Goal: Information Seeking & Learning: Learn about a topic

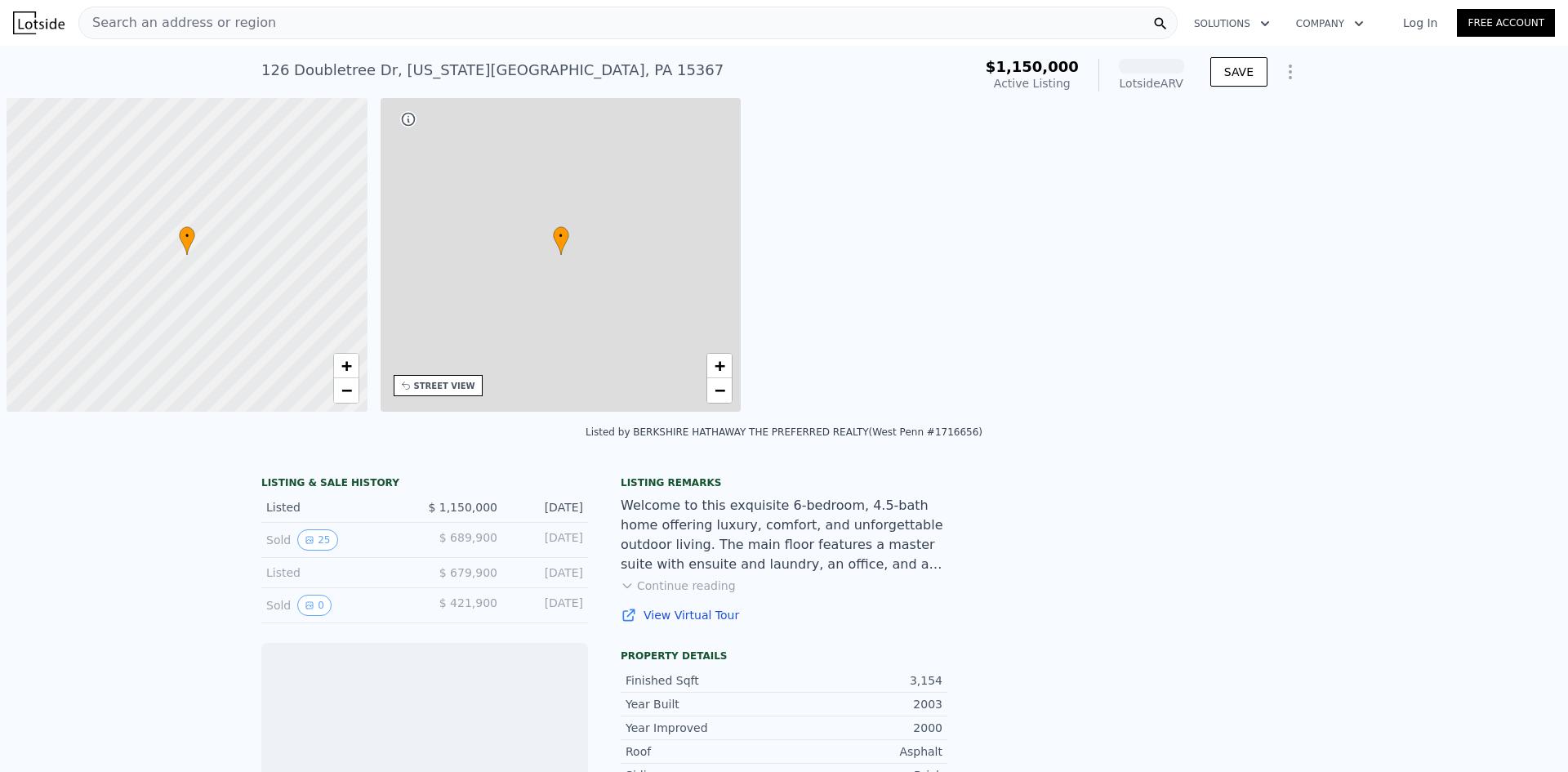
scroll to position [0, 6]
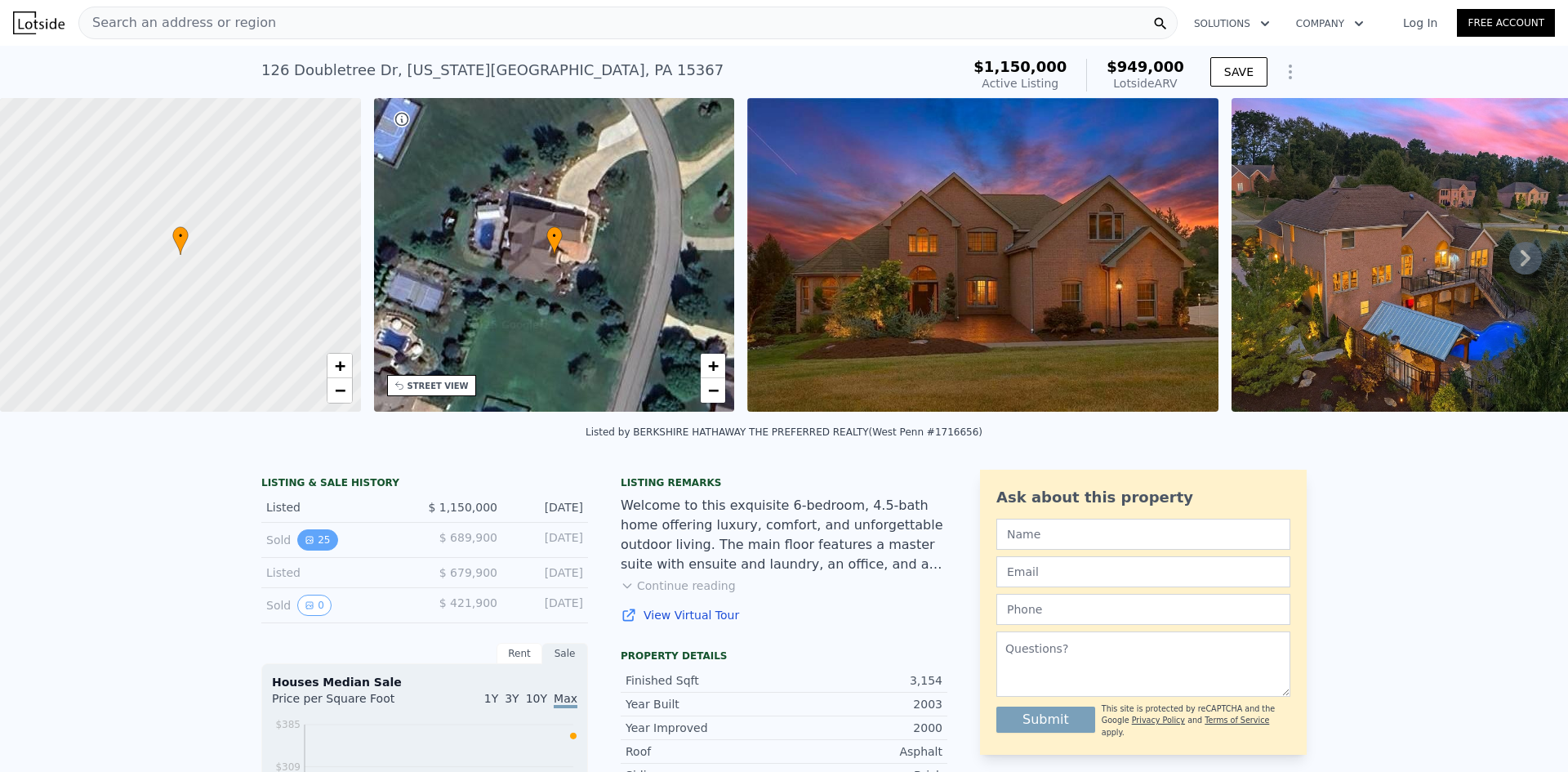
click at [305, 545] on icon "View historical data" at bounding box center [309, 540] width 10 height 10
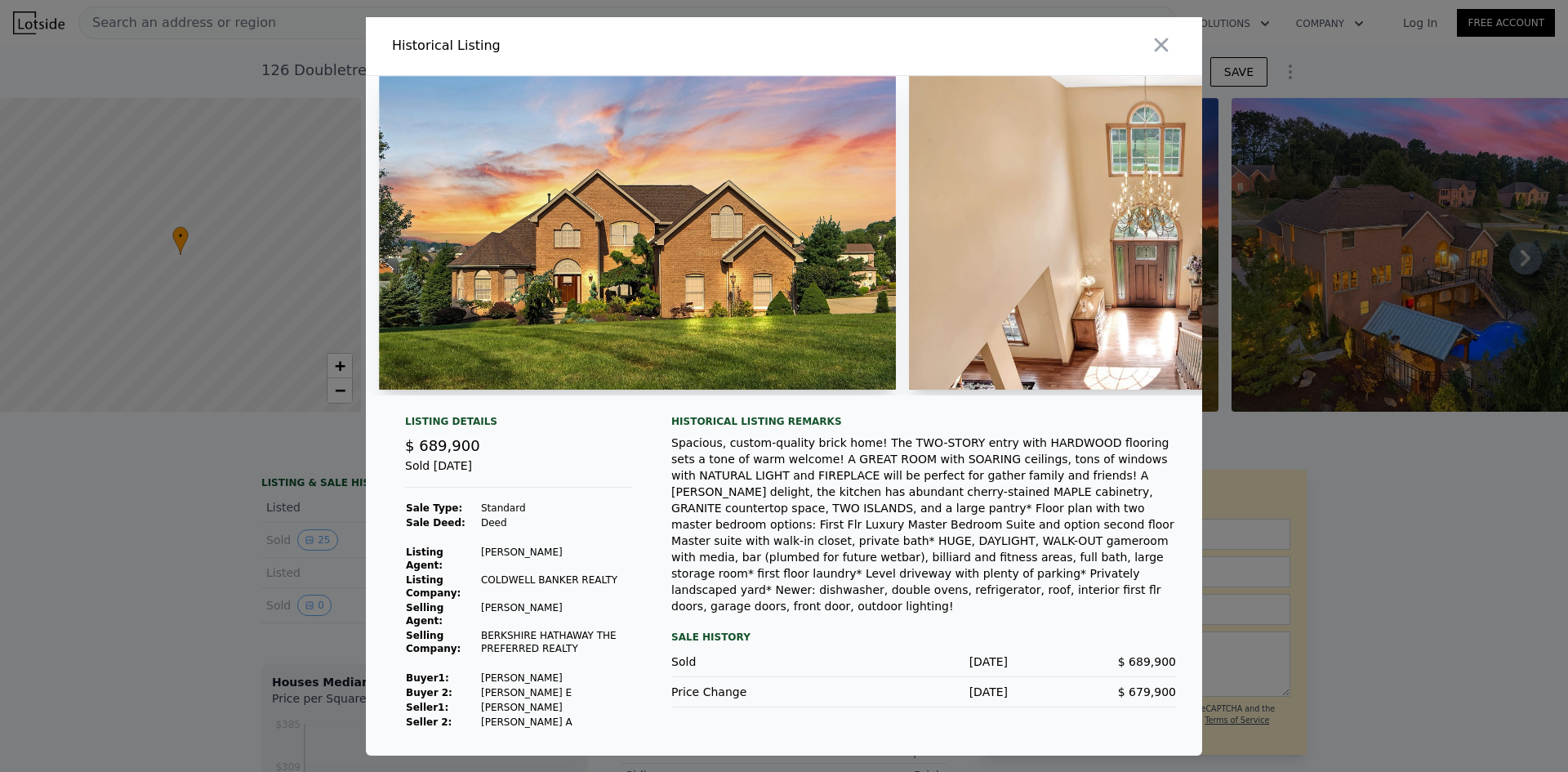
click at [526, 306] on img at bounding box center [637, 233] width 517 height 314
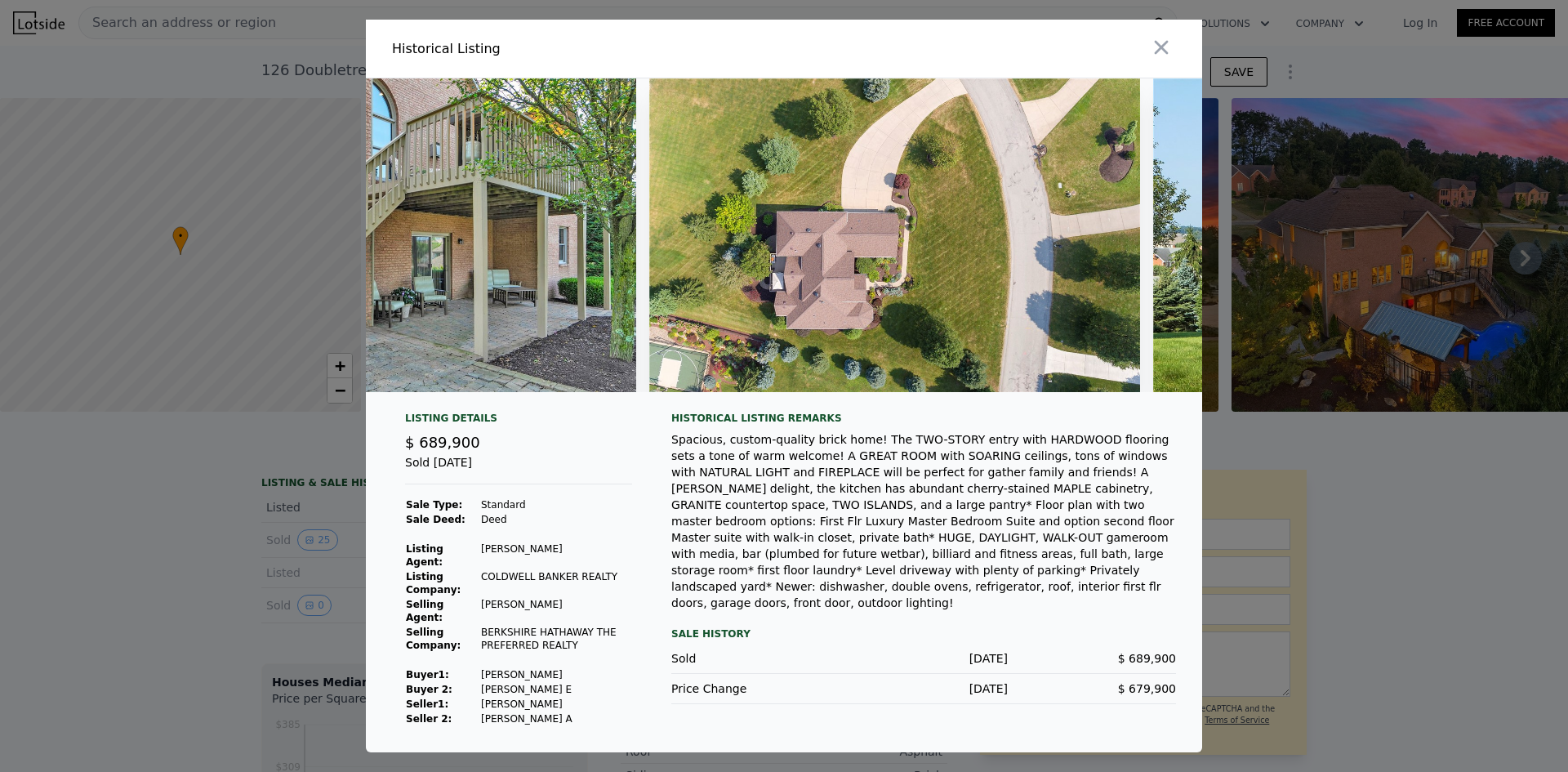
scroll to position [0, 10691]
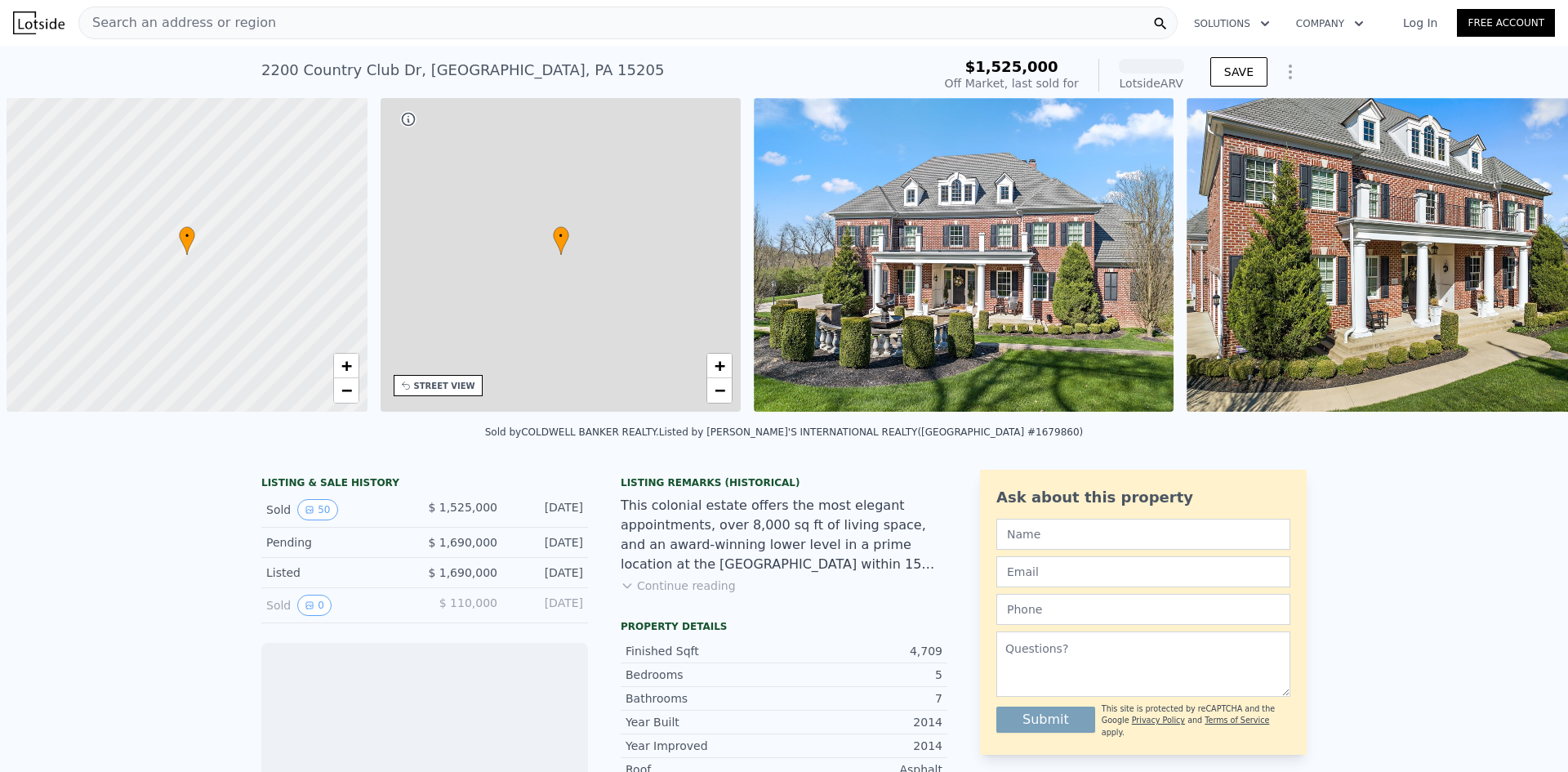
scroll to position [0, 6]
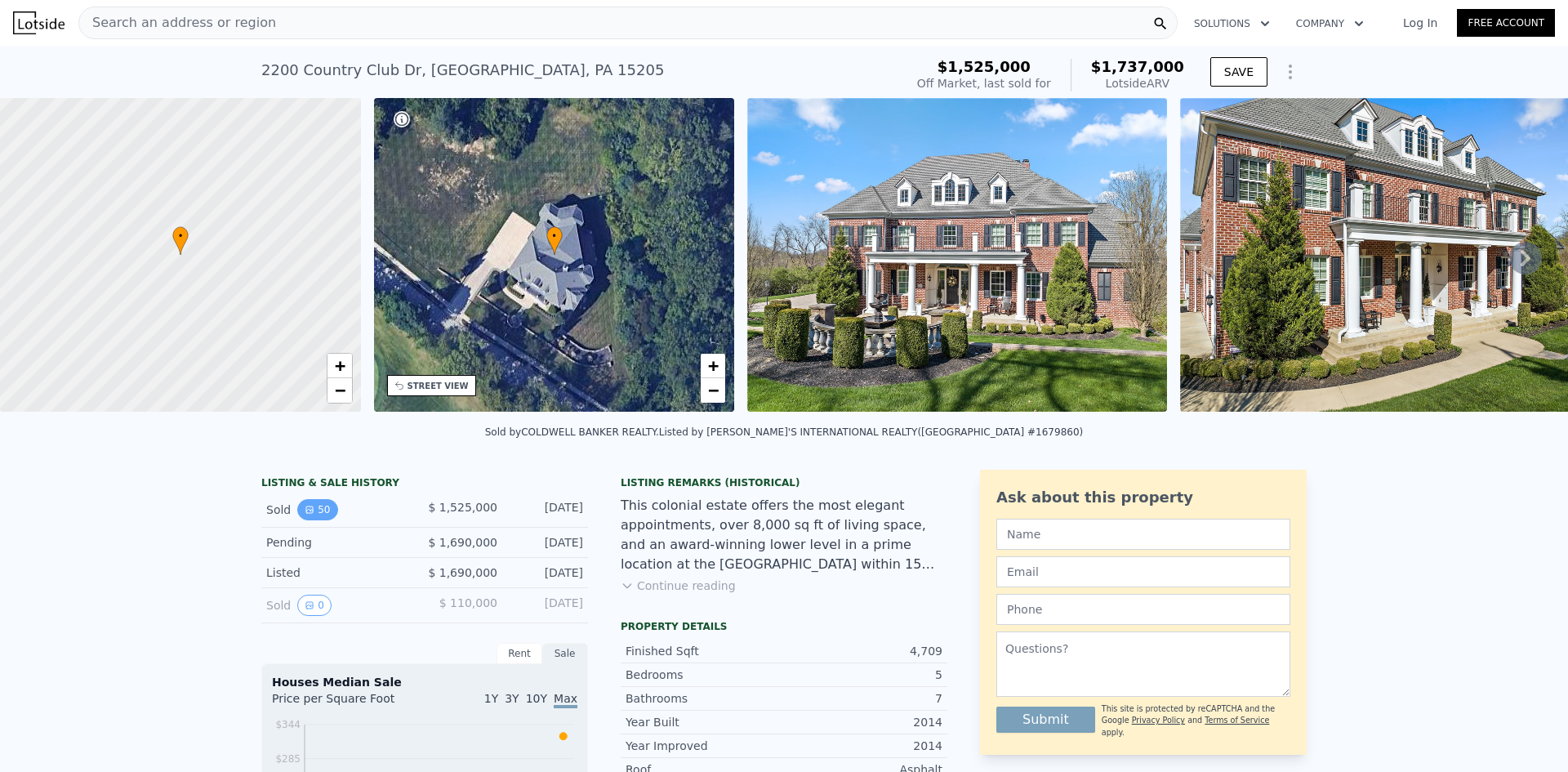
click at [305, 515] on icon "View historical data" at bounding box center [309, 509] width 10 height 10
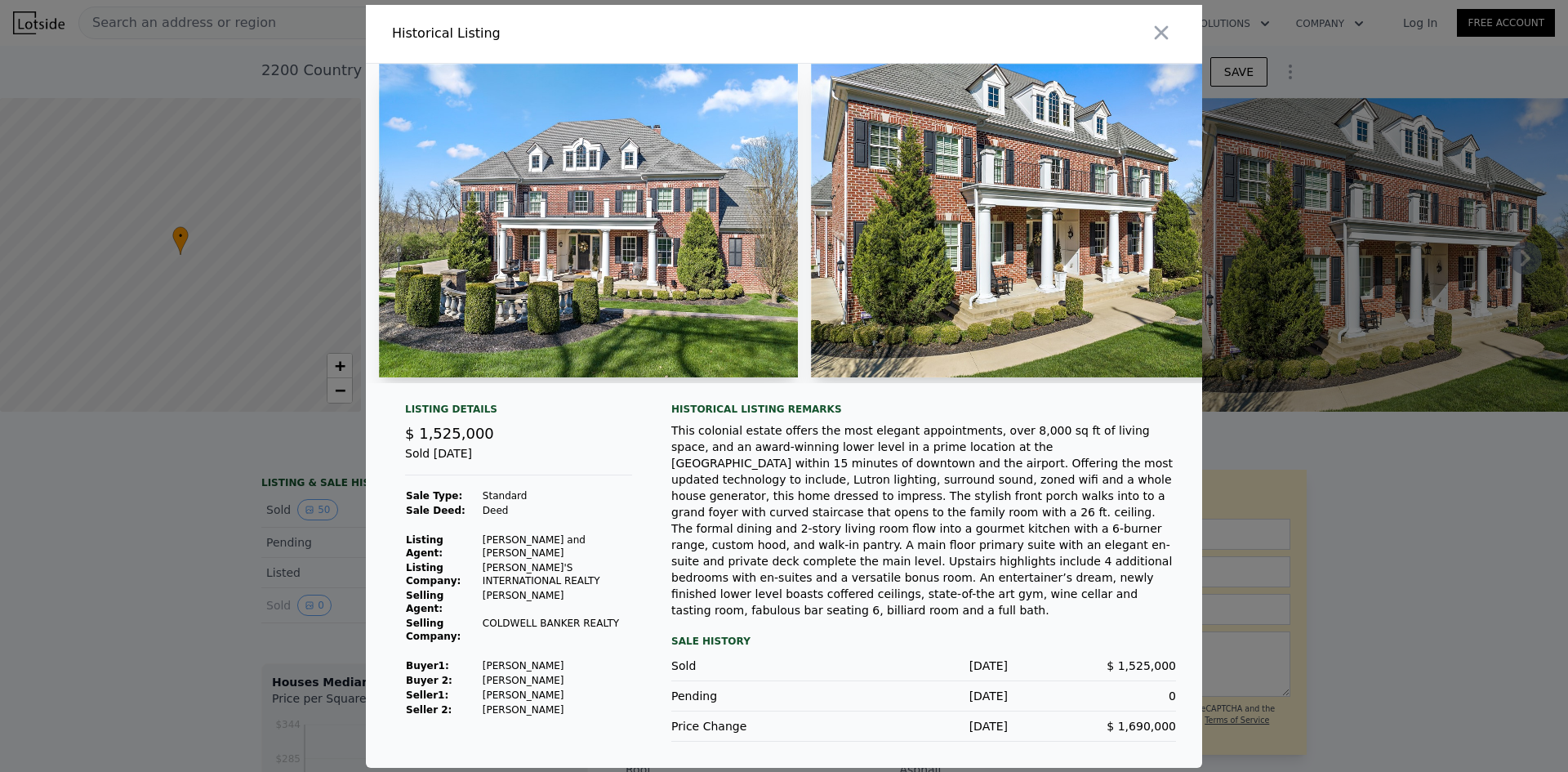
click at [232, 534] on div at bounding box center [784, 386] width 1568 height 772
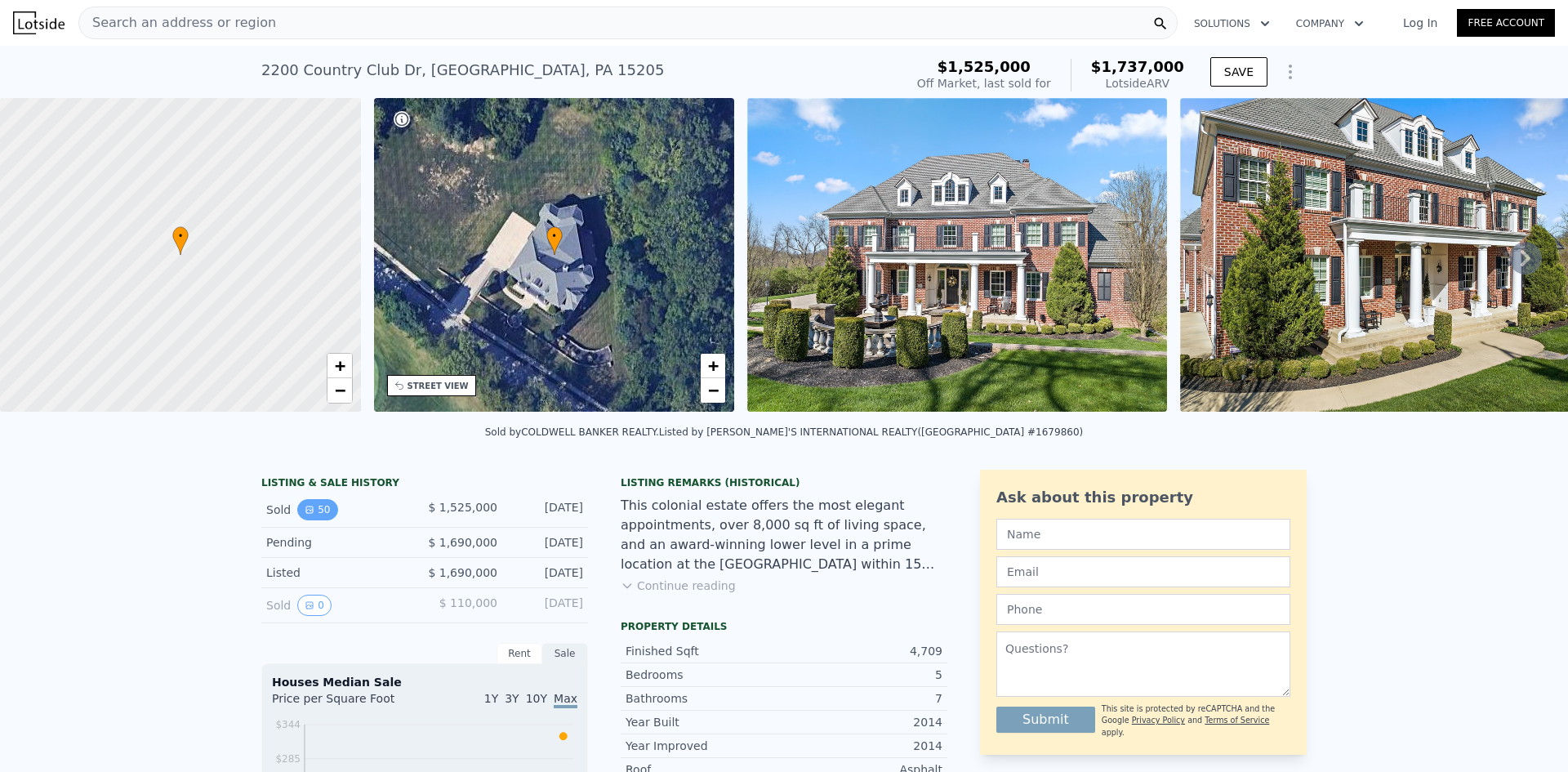
click at [316, 520] on button "50" at bounding box center [317, 509] width 40 height 21
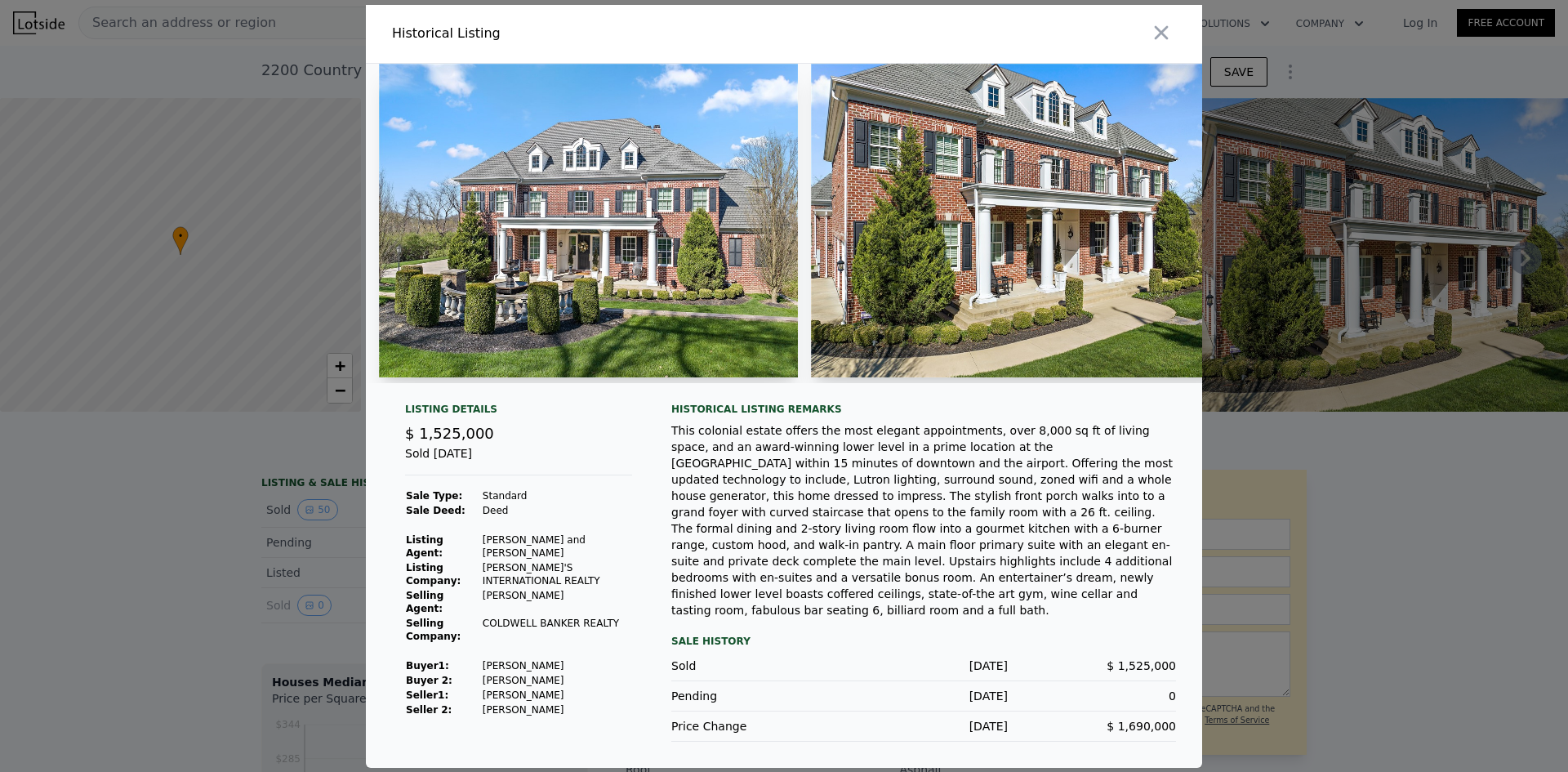
click at [640, 282] on img at bounding box center [588, 220] width 419 height 314
click at [665, 251] on img at bounding box center [588, 220] width 419 height 314
click at [666, 252] on img at bounding box center [588, 220] width 419 height 314
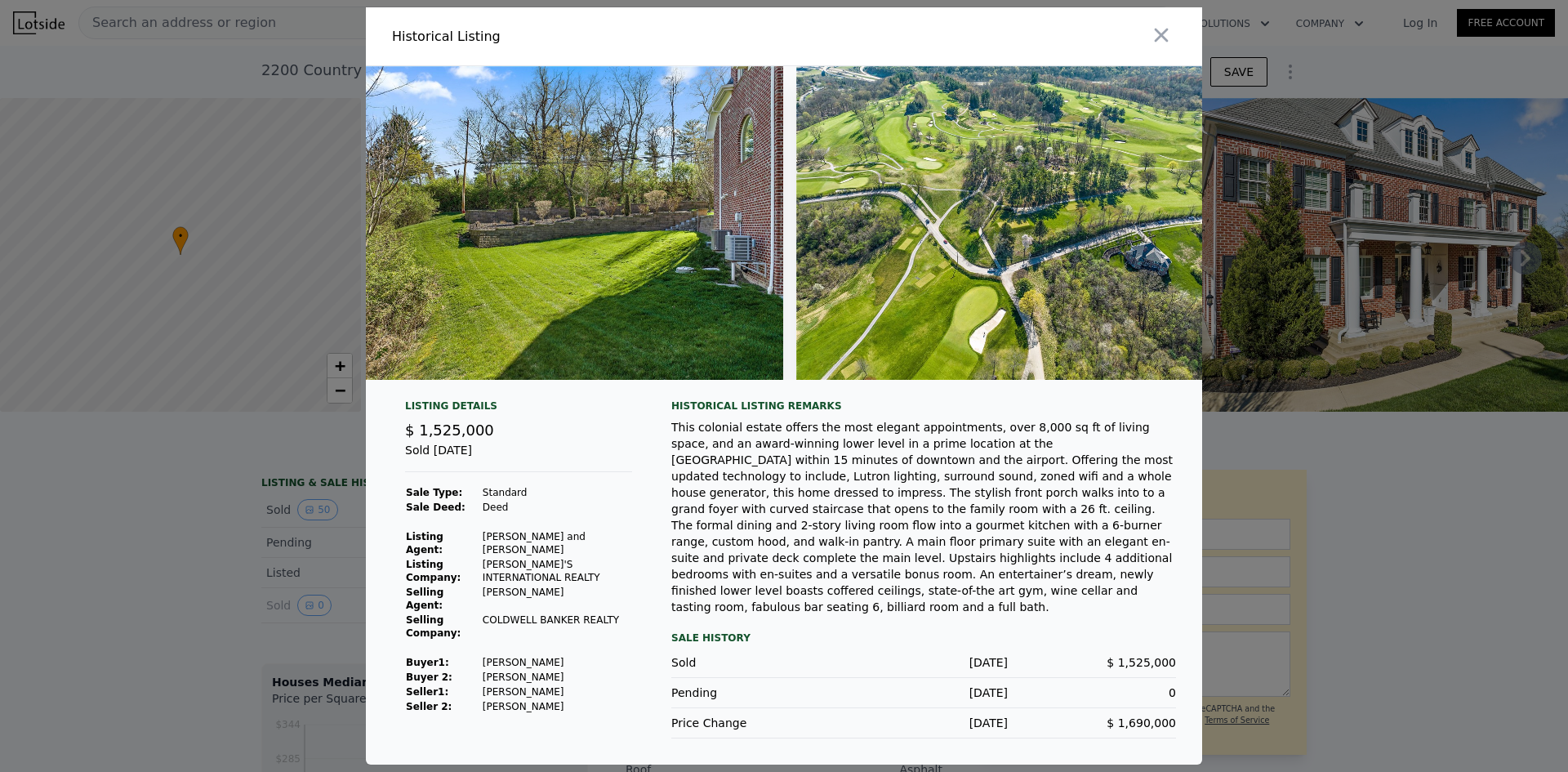
scroll to position [0, 22956]
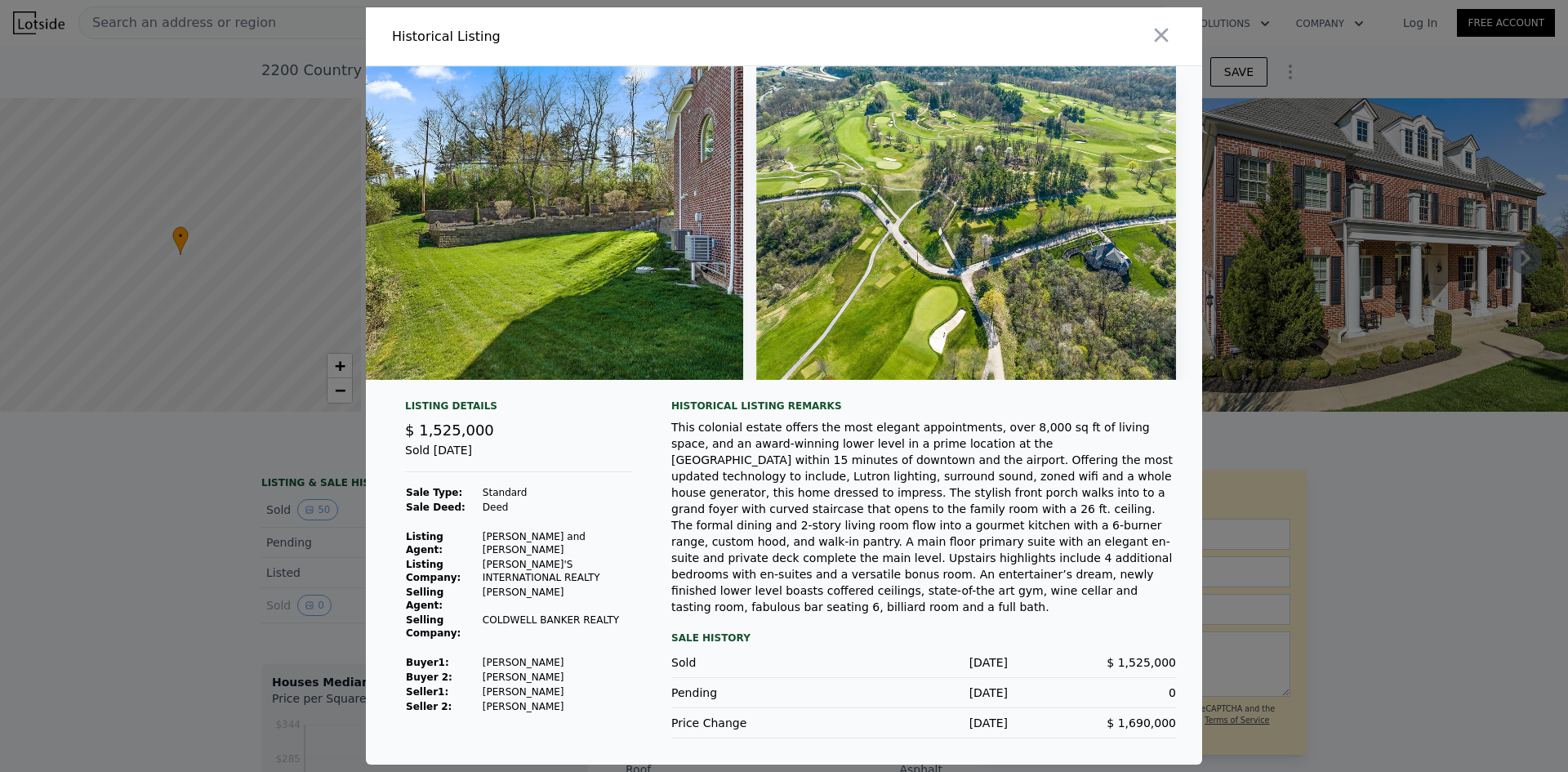
click at [1264, 490] on div at bounding box center [784, 386] width 1568 height 772
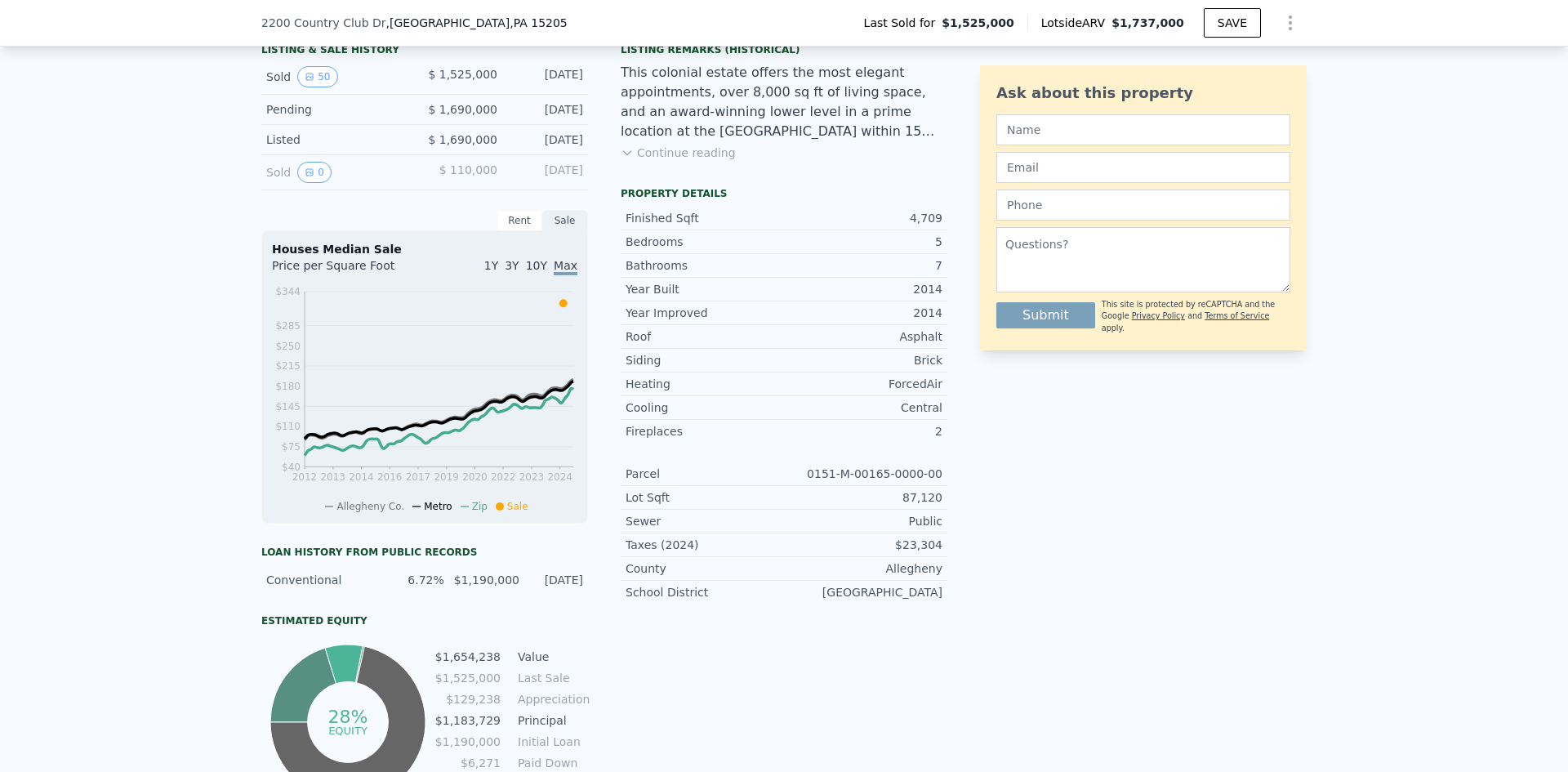
scroll to position [566, 0]
